Goal: Task Accomplishment & Management: Use online tool/utility

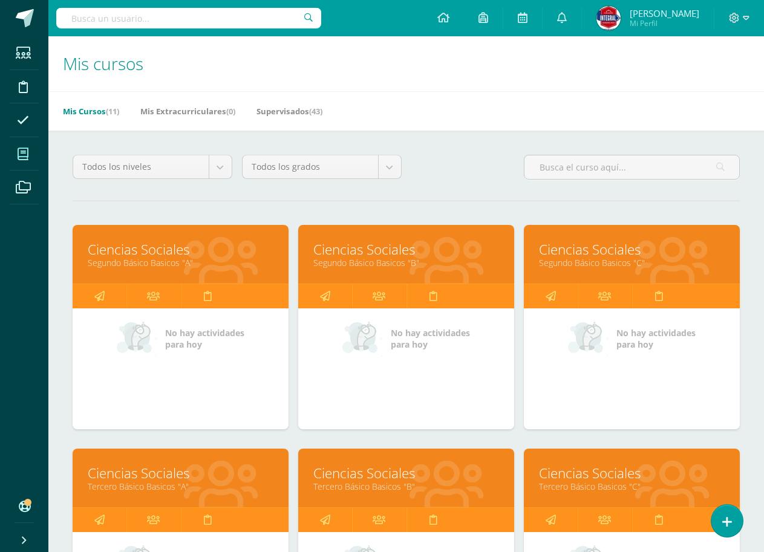
click at [408, 262] on link "Segundo Básico Basicos "B"" at bounding box center [406, 262] width 186 height 11
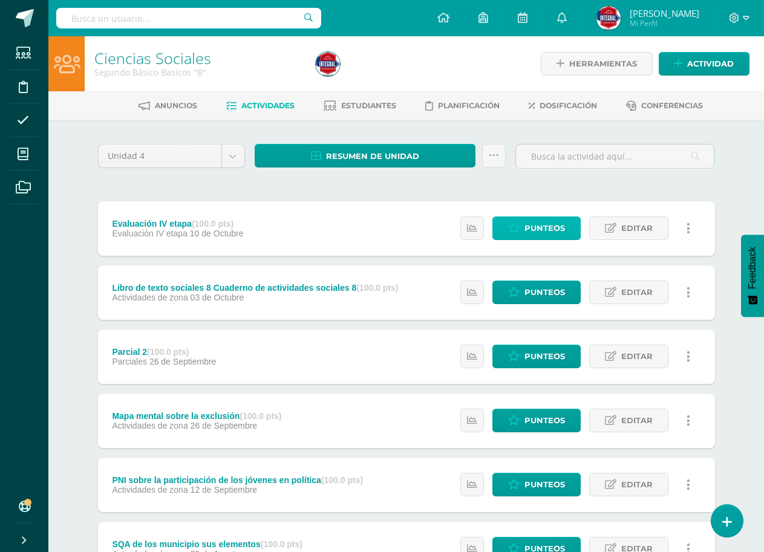
click at [548, 229] on span "Punteos" at bounding box center [544, 228] width 41 height 22
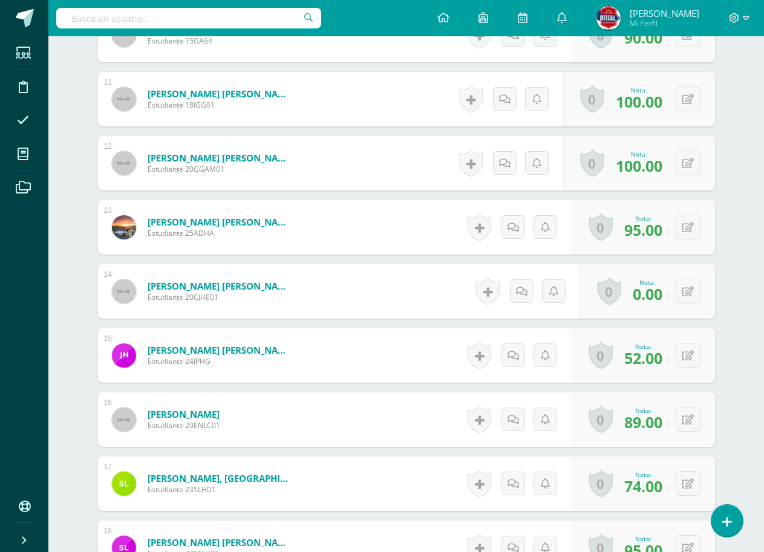
scroll to position [1008, 0]
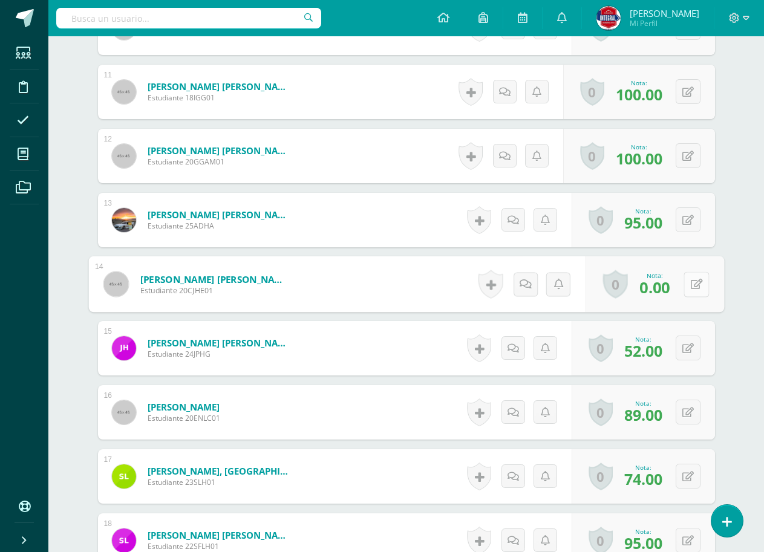
click at [692, 290] on button at bounding box center [696, 284] width 25 height 25
type input "90"
click at [657, 284] on link at bounding box center [664, 288] width 24 height 24
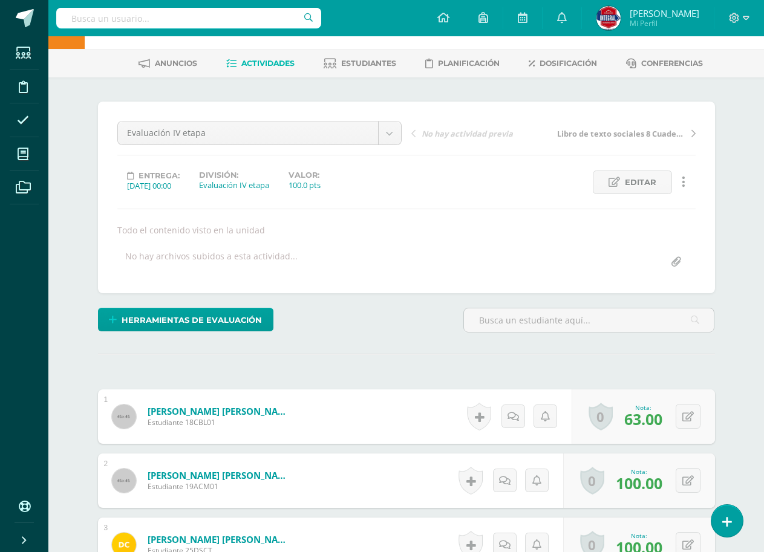
scroll to position [0, 0]
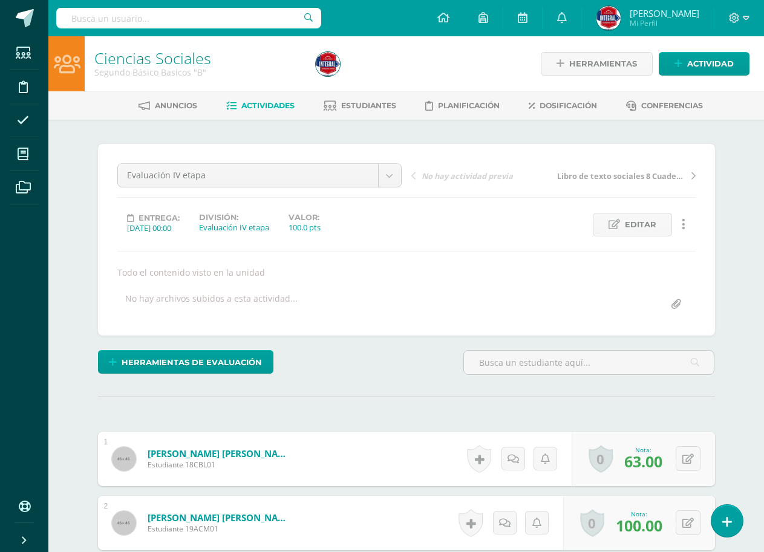
click at [270, 103] on span "Actividades" at bounding box center [267, 105] width 53 height 9
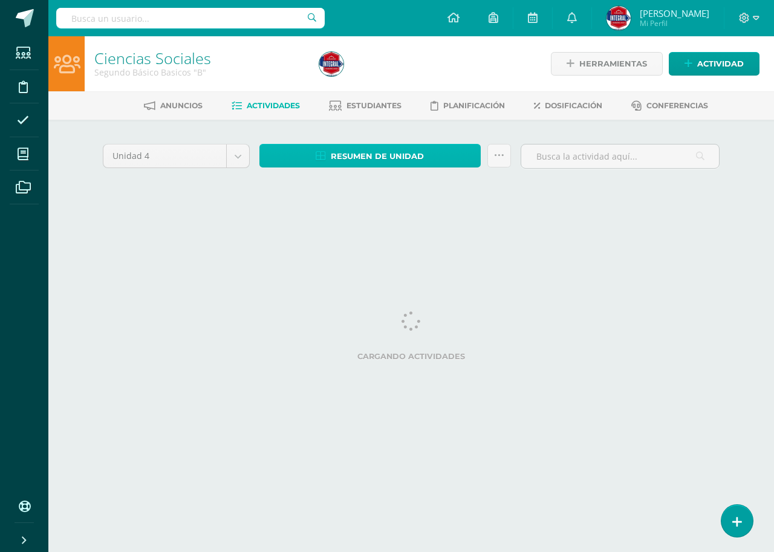
click at [395, 161] on span "Resumen de unidad" at bounding box center [377, 156] width 93 height 22
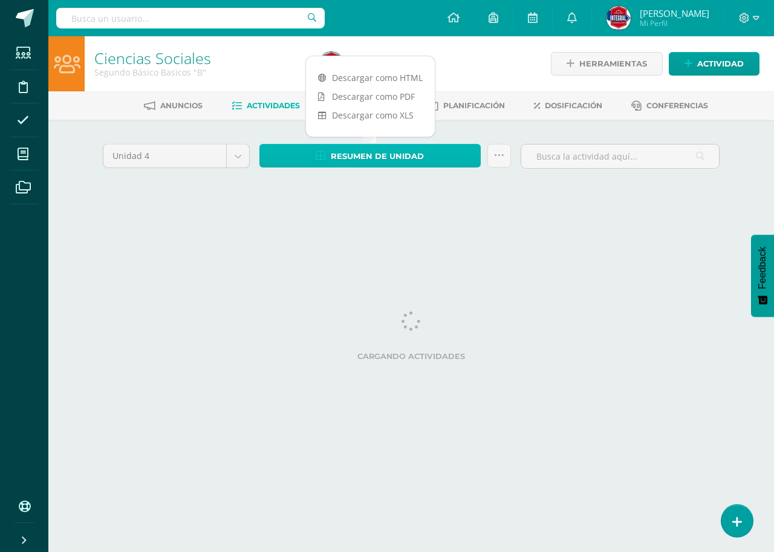
click at [380, 151] on span "Resumen de unidad" at bounding box center [377, 156] width 93 height 22
click at [396, 78] on link "Descargar como HTML" at bounding box center [370, 77] width 129 height 19
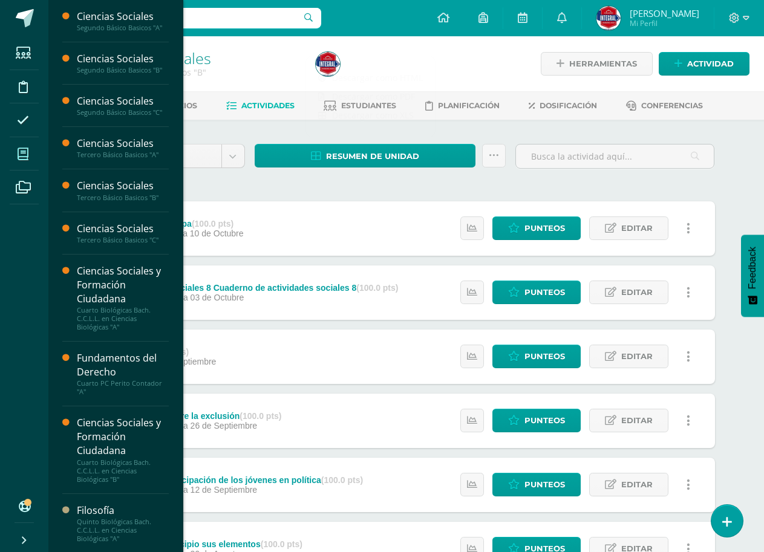
click at [27, 151] on icon at bounding box center [23, 154] width 11 height 12
